Goal: Navigation & Orientation: Understand site structure

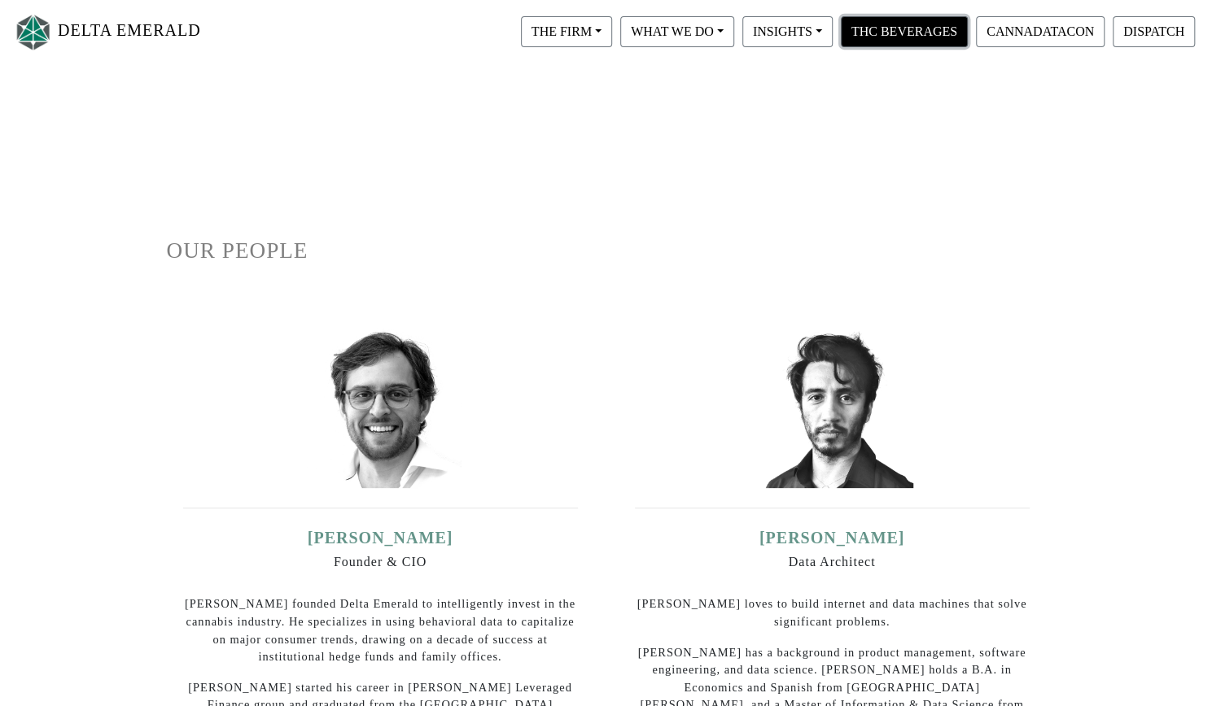
click at [916, 30] on button "THC BEVERAGES" at bounding box center [904, 31] width 127 height 31
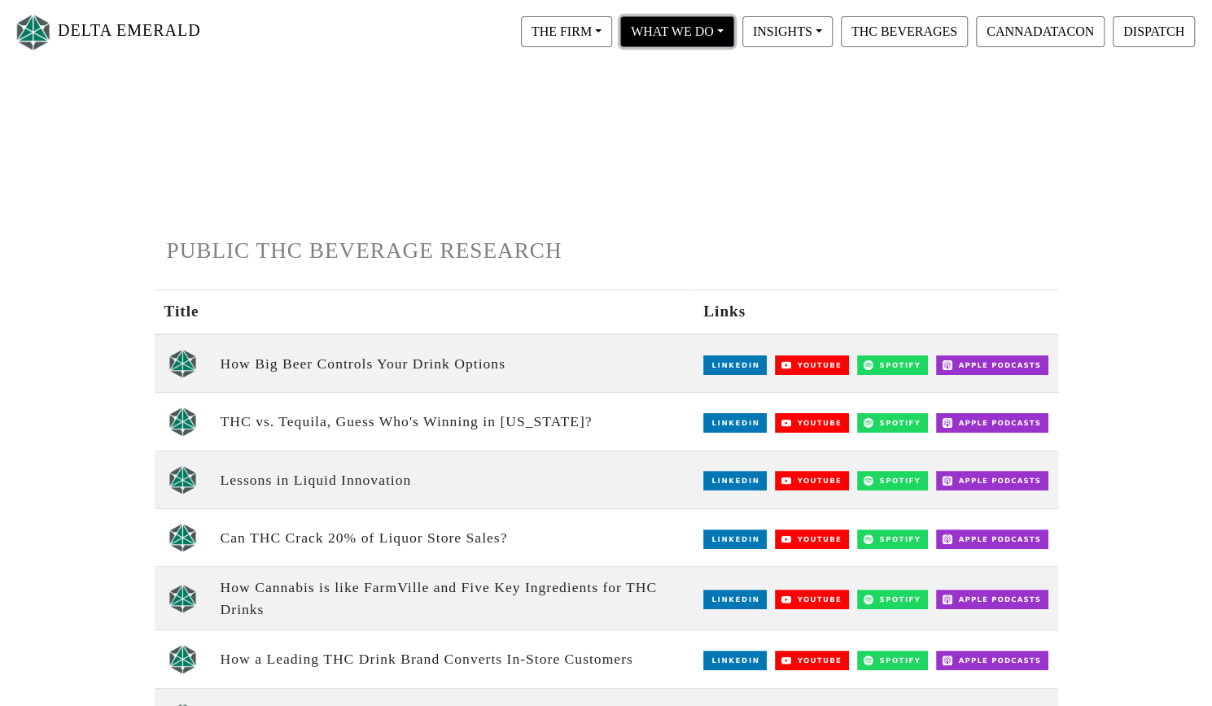
click at [681, 35] on button "WHAT WE DO" at bounding box center [677, 31] width 114 height 31
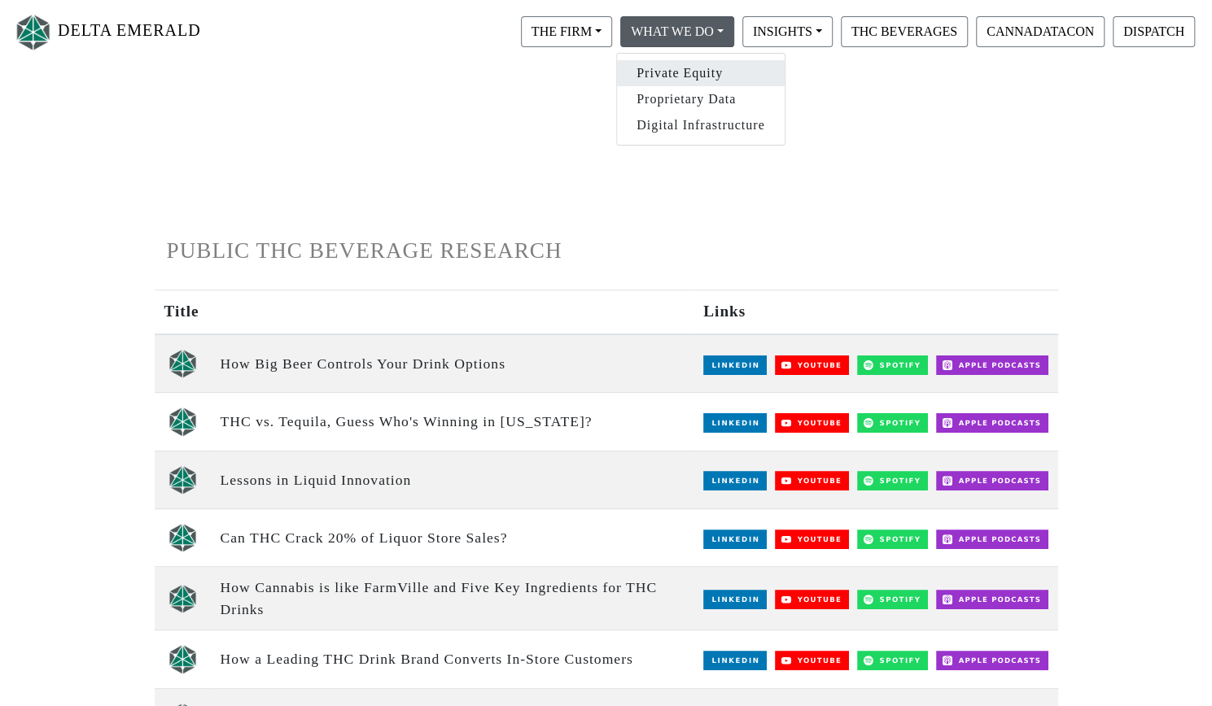
click at [683, 66] on link "Private Equity" at bounding box center [701, 73] width 168 height 26
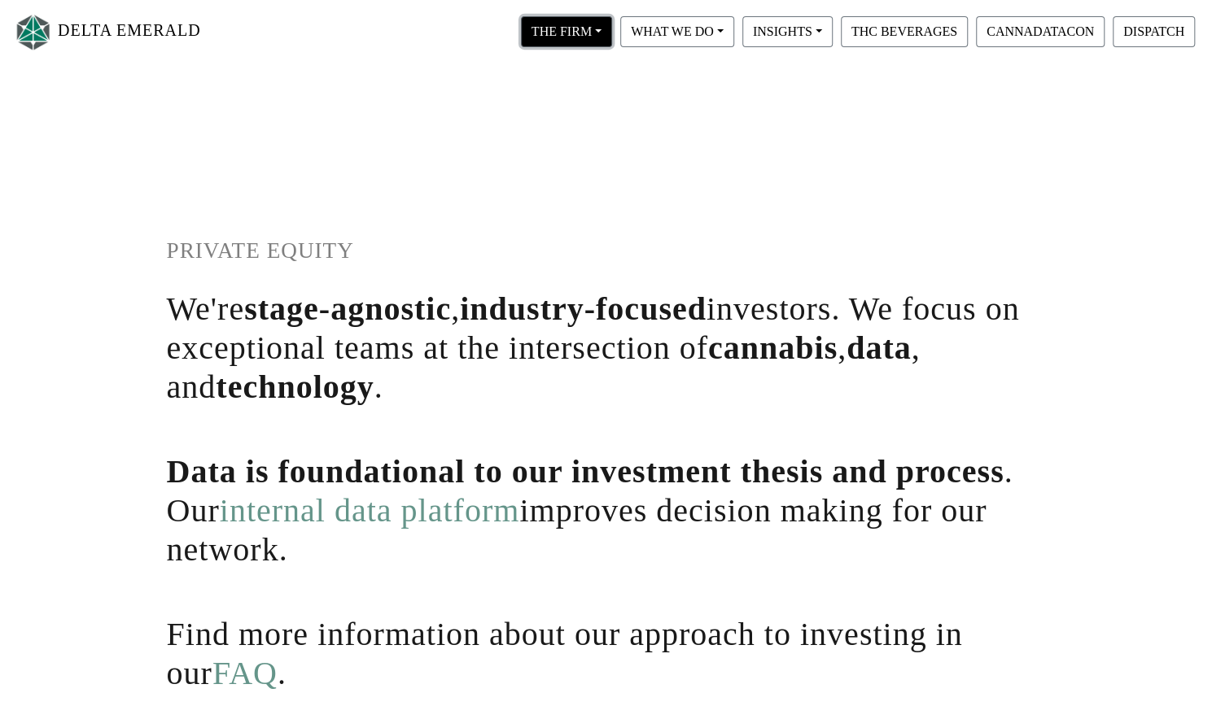
click at [575, 33] on button "THE FIRM" at bounding box center [566, 31] width 91 height 31
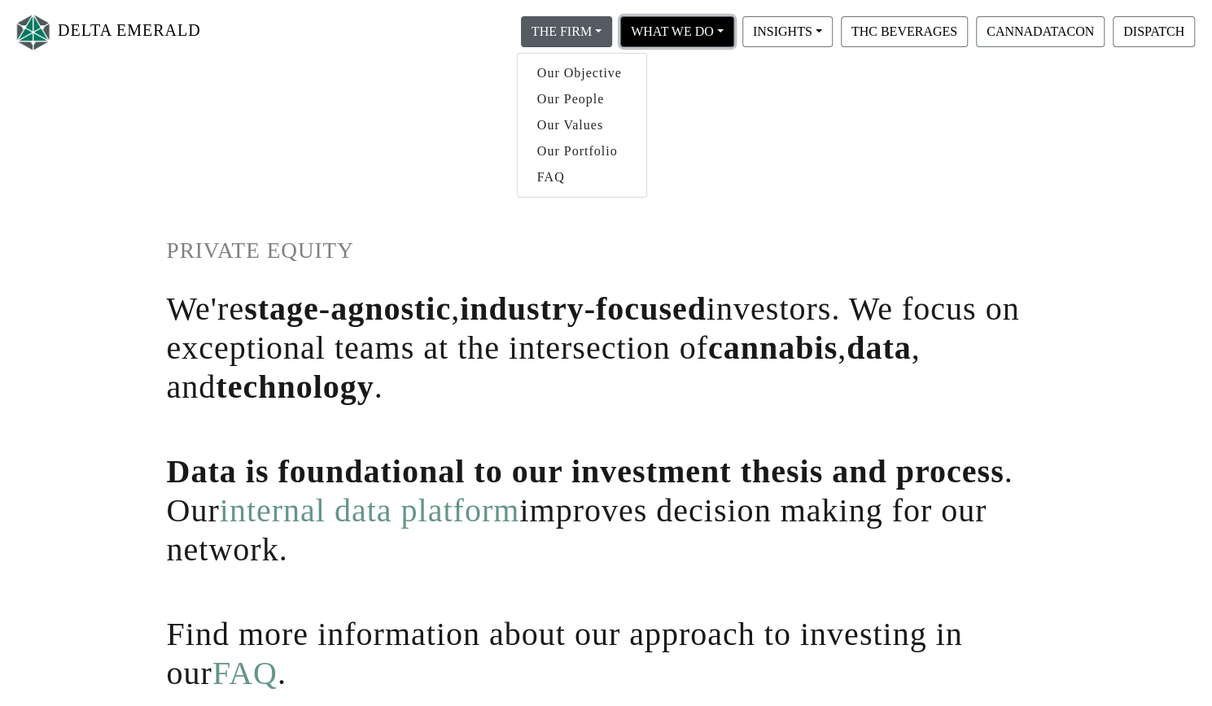
click at [666, 33] on button "WHAT WE DO" at bounding box center [677, 31] width 114 height 31
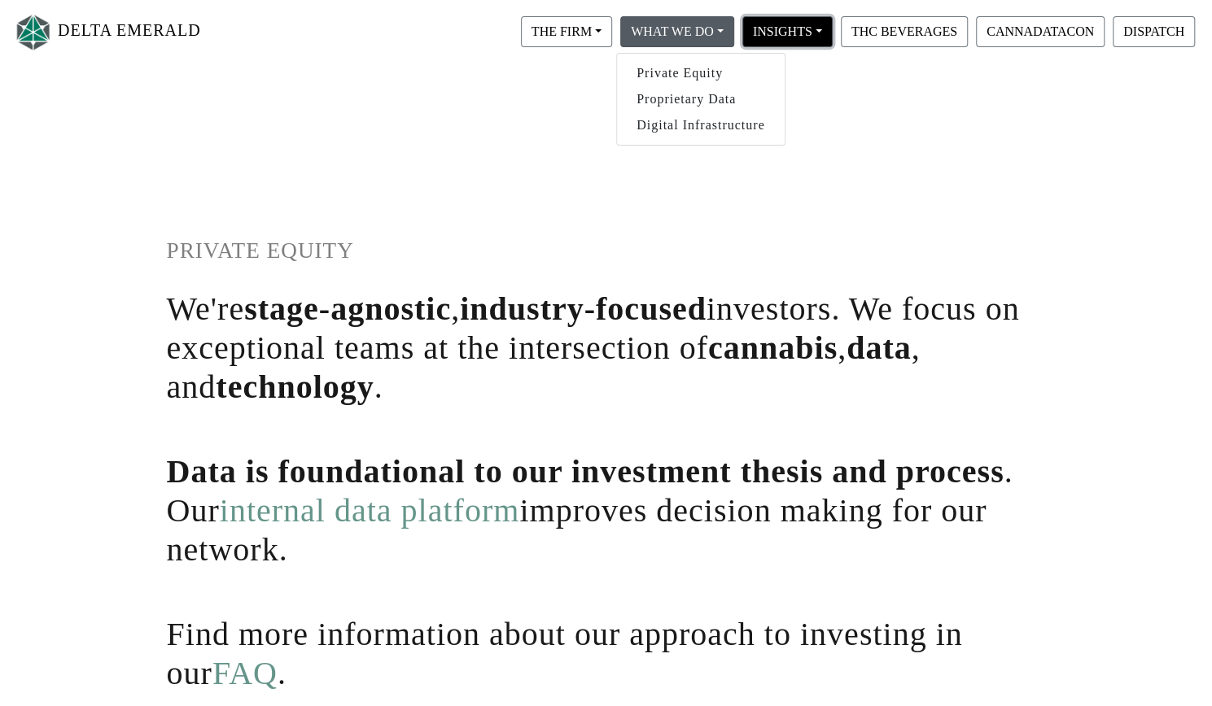
click at [756, 28] on button "INSIGHTS" at bounding box center [787, 31] width 90 height 31
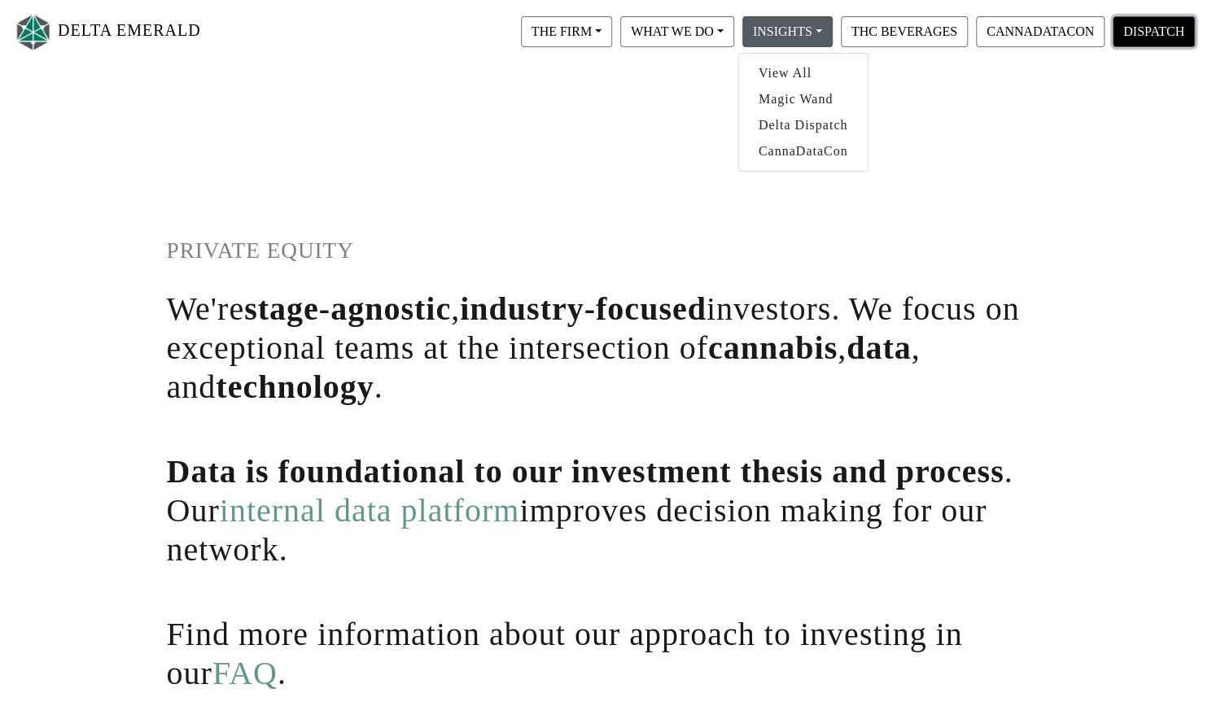
click at [1152, 34] on button "DISPATCH" at bounding box center [1153, 31] width 82 height 31
